Goal: Check status: Check status

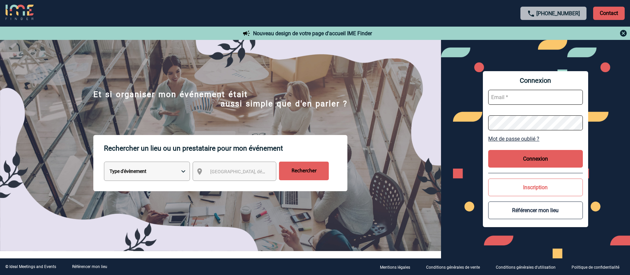
type input "mbouysse@ime-groupe.com"
click at [528, 160] on button "Connexion" at bounding box center [535, 159] width 95 height 18
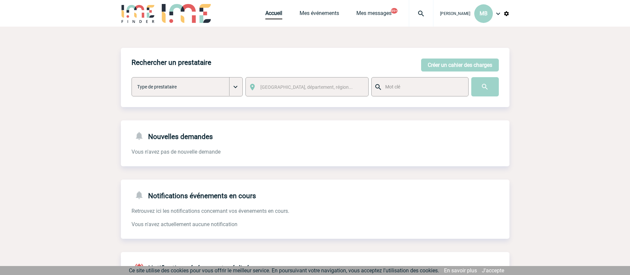
click at [324, 9] on div "Accueil Mes événements Mes messages 99+ Projet, client Projet, client" at bounding box center [349, 13] width 168 height 27
click at [324, 11] on link "Mes événements" at bounding box center [320, 14] width 40 height 9
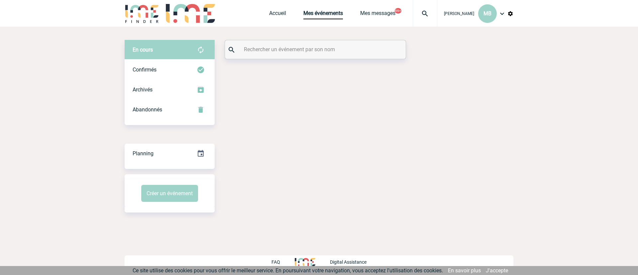
click at [280, 49] on input "text" at bounding box center [316, 49] width 148 height 10
paste input "2000417690"
type input "2000417690"
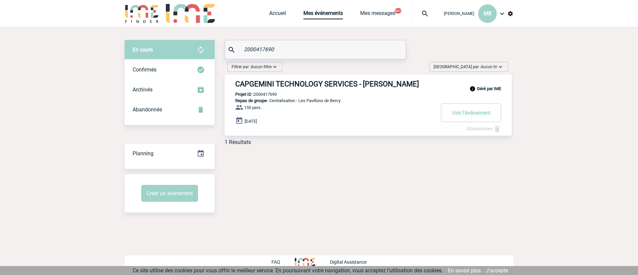
click at [323, 91] on div "Géré par IME CAPGEMINI TECHNOLOGY SERVICES - Igal SLAMA Projet ID : 2000417690 …" at bounding box center [367, 104] width 287 height 61
click at [323, 88] on h3 "CAPGEMINI TECHNOLOGY SERVICES - Igal SLAMA" at bounding box center [334, 84] width 199 height 8
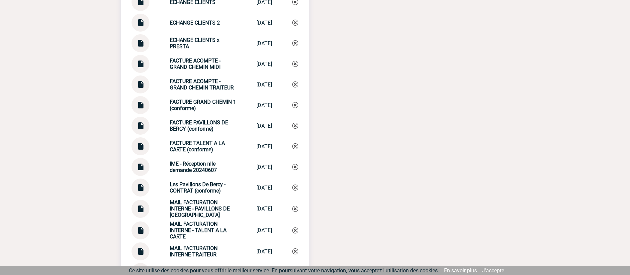
scroll to position [1208, 0]
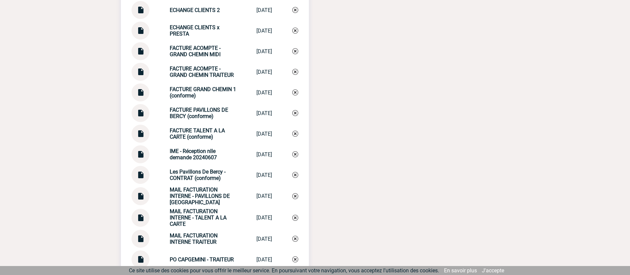
scroll to position [1108, 0]
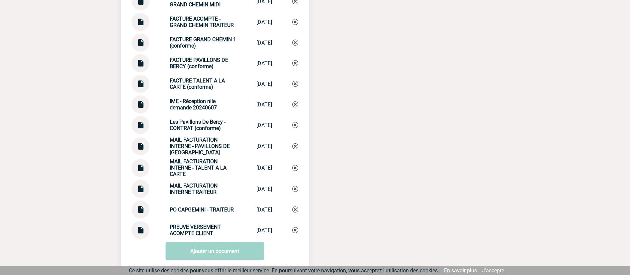
click at [140, 22] on img at bounding box center [140, 19] width 9 height 13
click at [138, 46] on img at bounding box center [140, 40] width 9 height 13
